Goal: Information Seeking & Learning: Learn about a topic

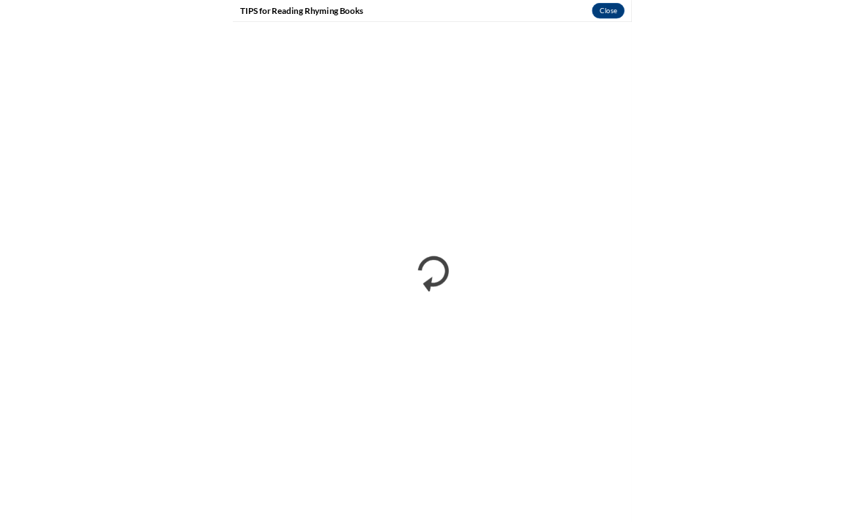
scroll to position [871, 0]
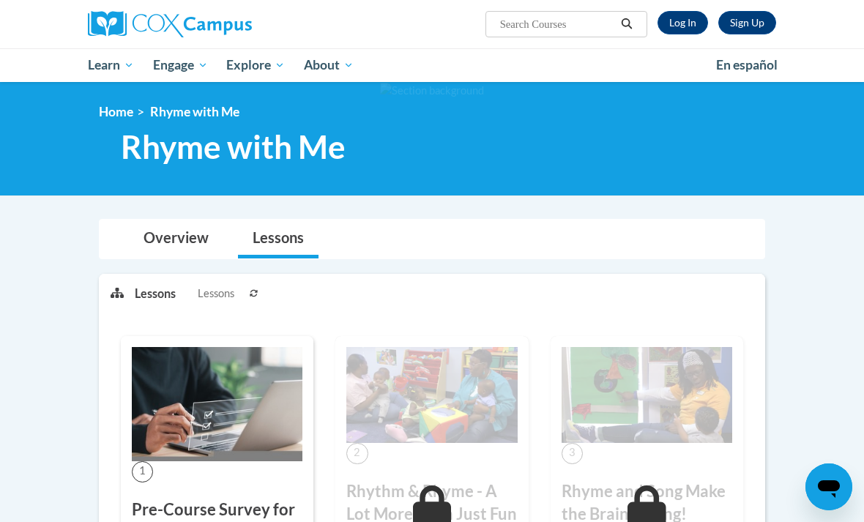
click at [684, 29] on link "Log In" at bounding box center [683, 22] width 51 height 23
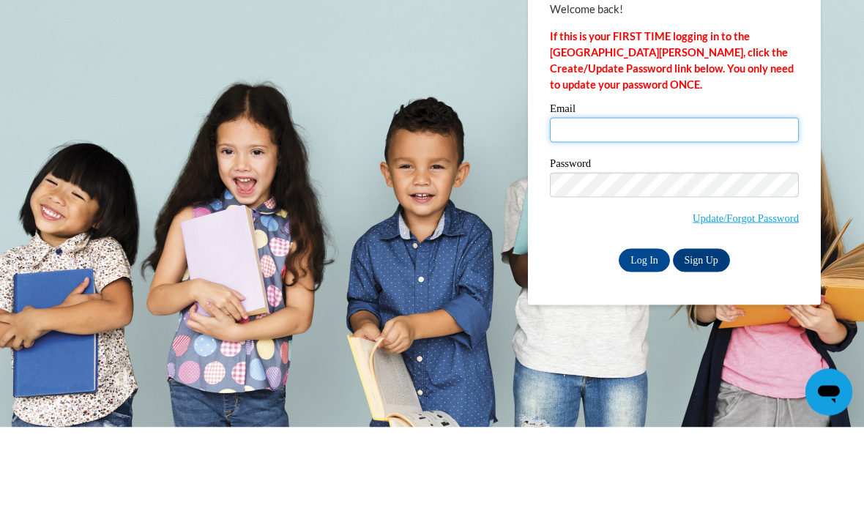
type input "shaddashabazz@icloud.com"
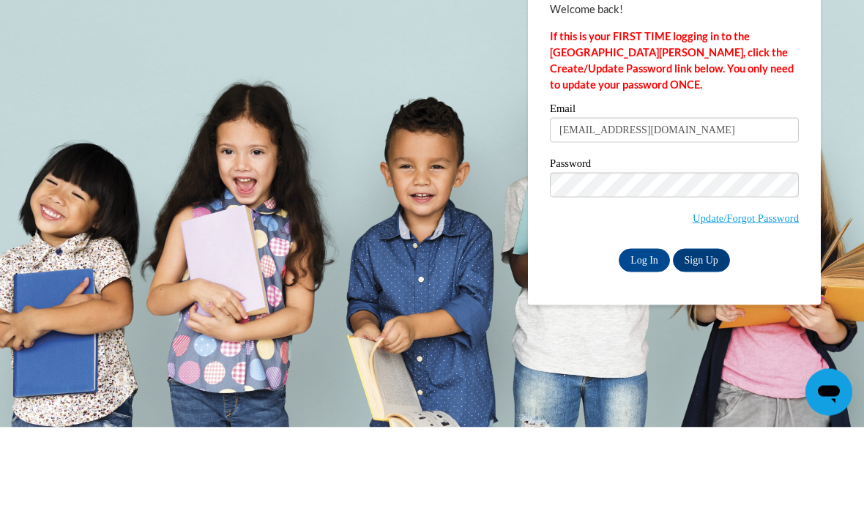
click at [645, 344] on input "Log In" at bounding box center [644, 355] width 51 height 23
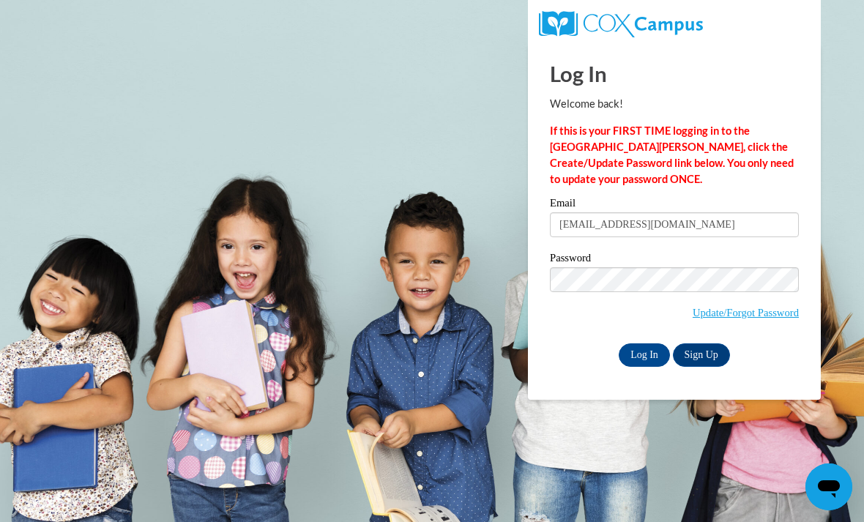
click at [645, 349] on input "Log In" at bounding box center [644, 355] width 51 height 23
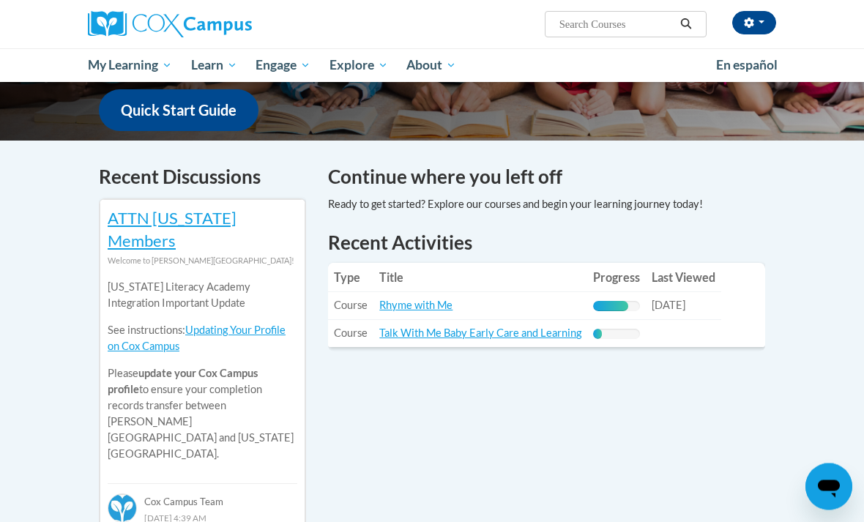
scroll to position [391, 0]
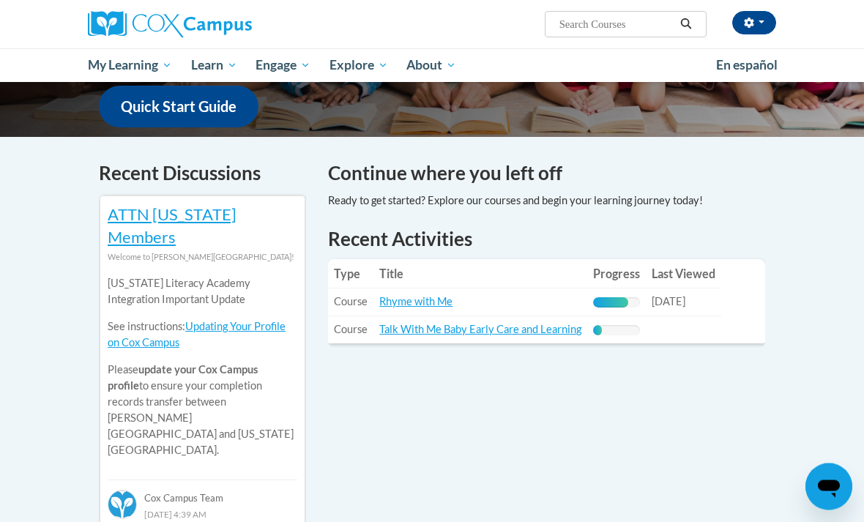
click at [610, 298] on div "75% Complete" at bounding box center [610, 303] width 35 height 10
click at [429, 296] on link "Rhyme with Me" at bounding box center [415, 302] width 73 height 12
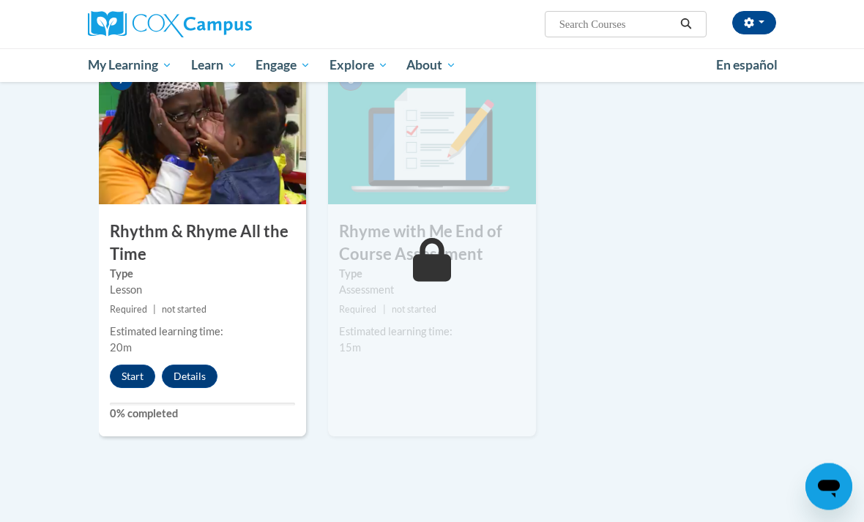
scroll to position [1160, 0]
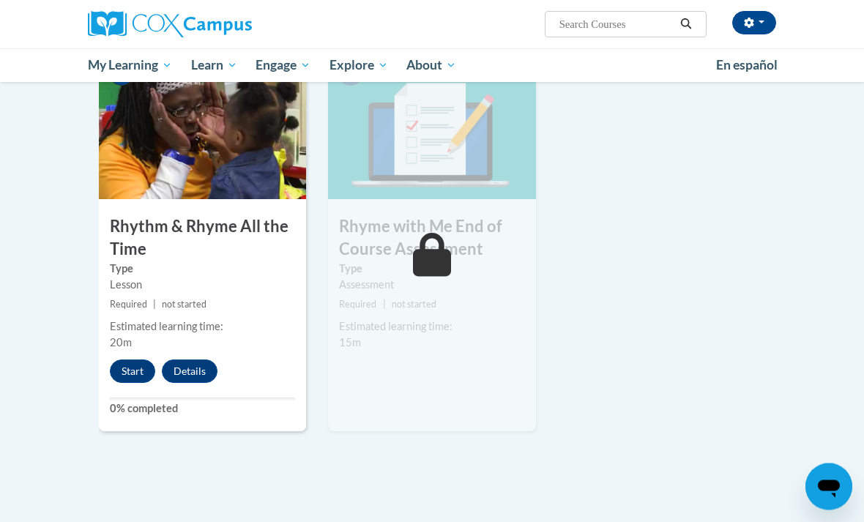
click at [137, 377] on button "Start" at bounding box center [132, 371] width 45 height 23
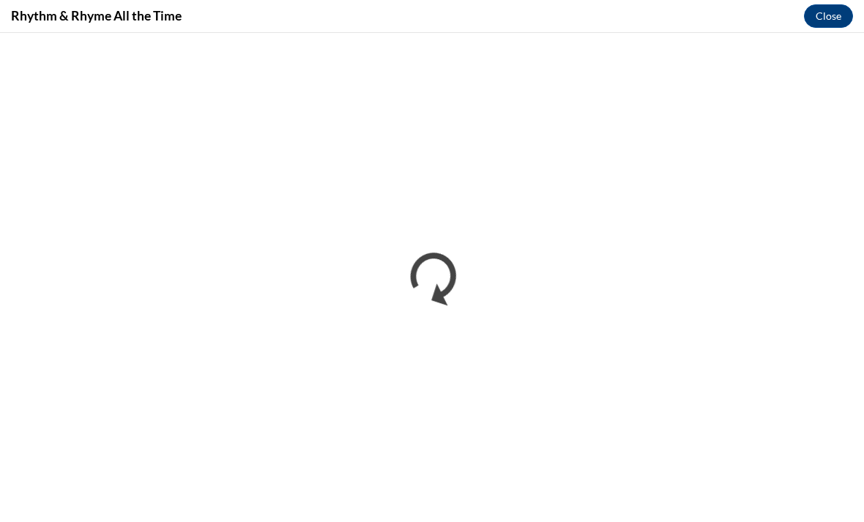
scroll to position [1208, 0]
